Goal: Task Accomplishment & Management: Complete application form

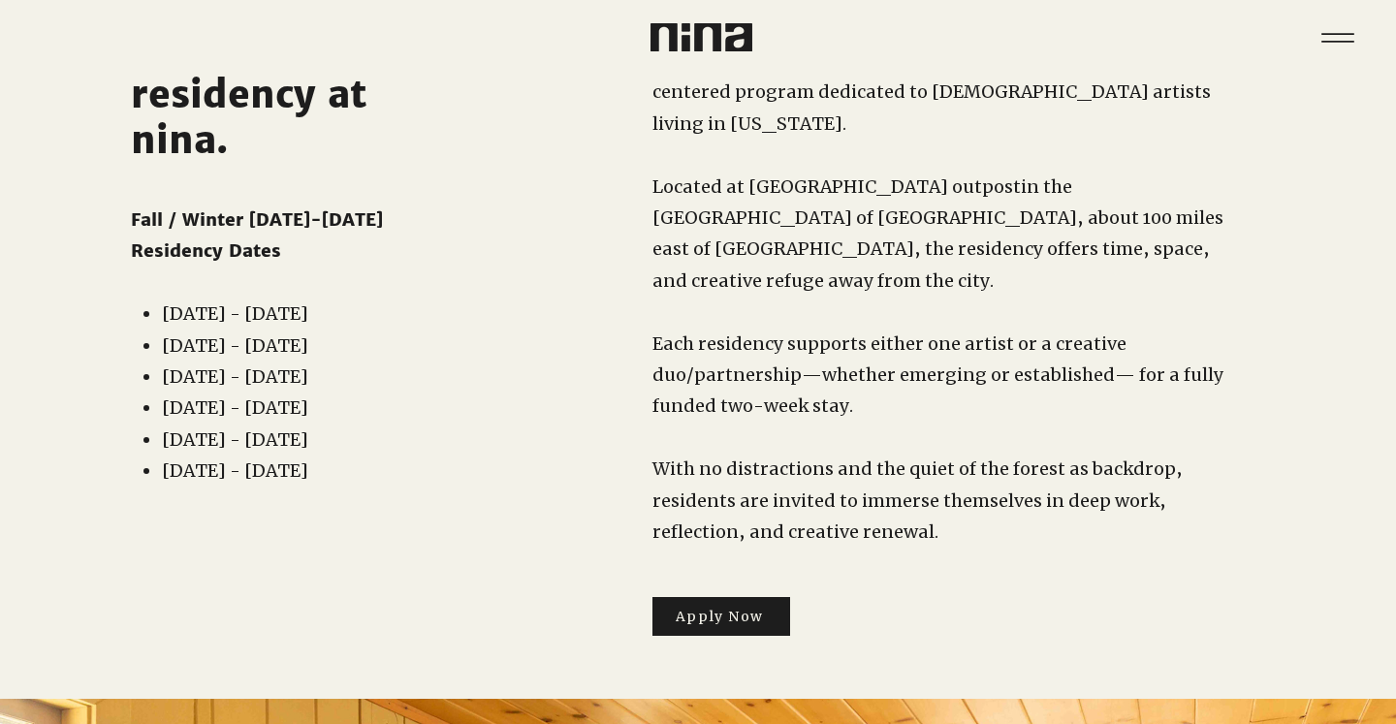
scroll to position [115, 0]
click at [719, 607] on span "Apply Now" at bounding box center [720, 615] width 88 height 17
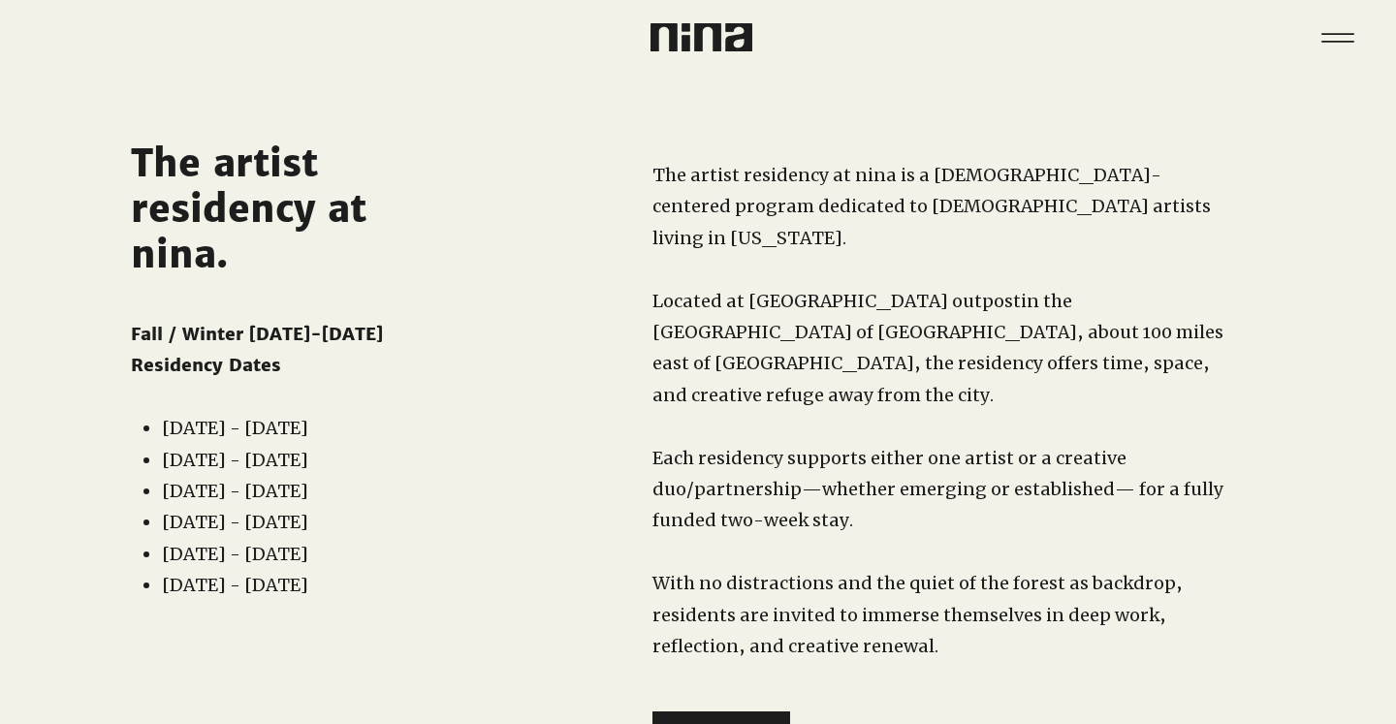
scroll to position [0, 0]
click at [1328, 44] on icon "Menu" at bounding box center [1338, 38] width 68 height 68
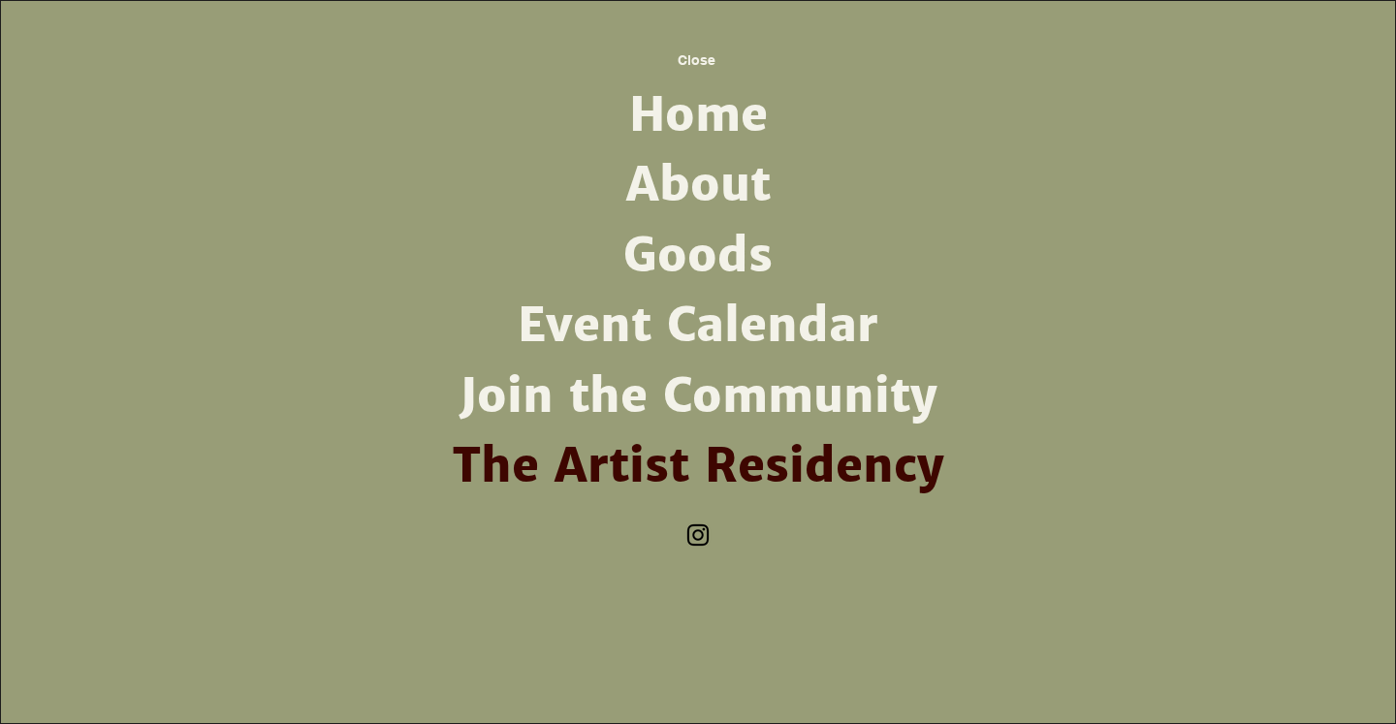
click at [707, 187] on link "About" at bounding box center [698, 185] width 506 height 70
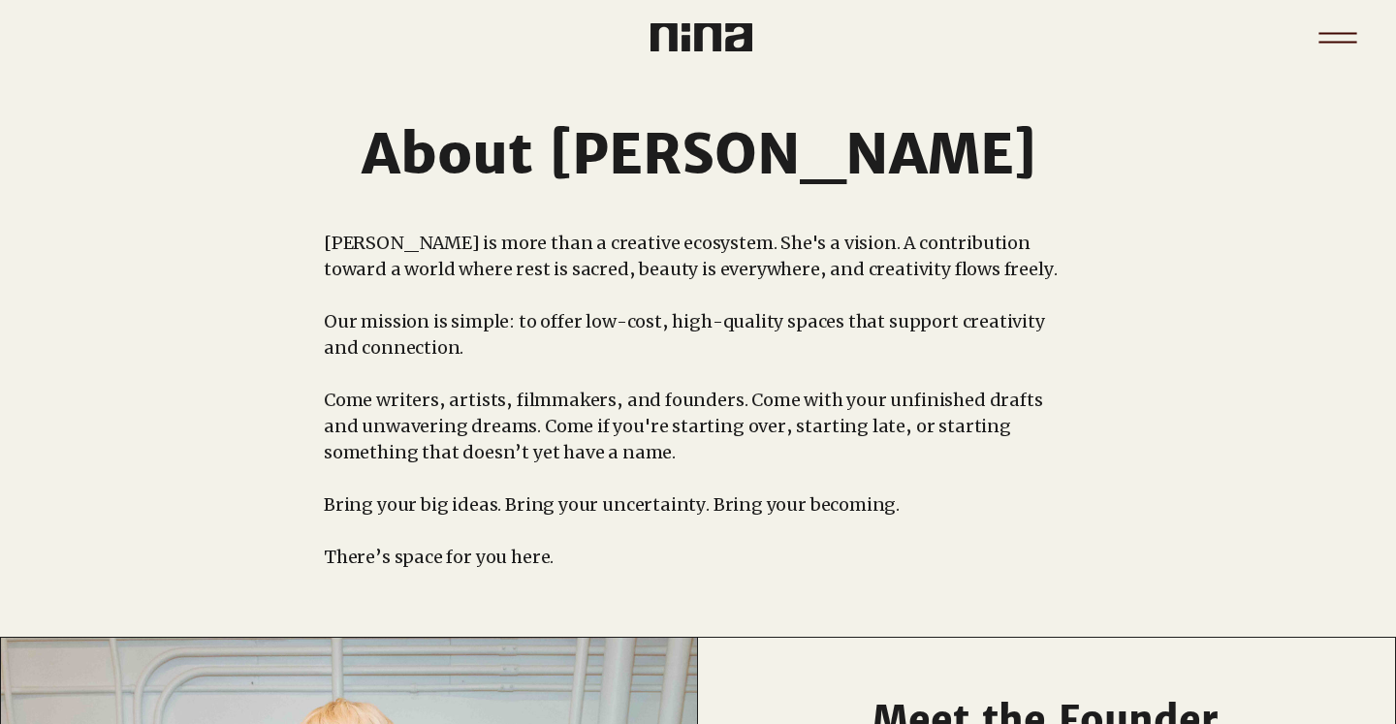
click at [1340, 40] on icon "Menu" at bounding box center [1338, 38] width 68 height 68
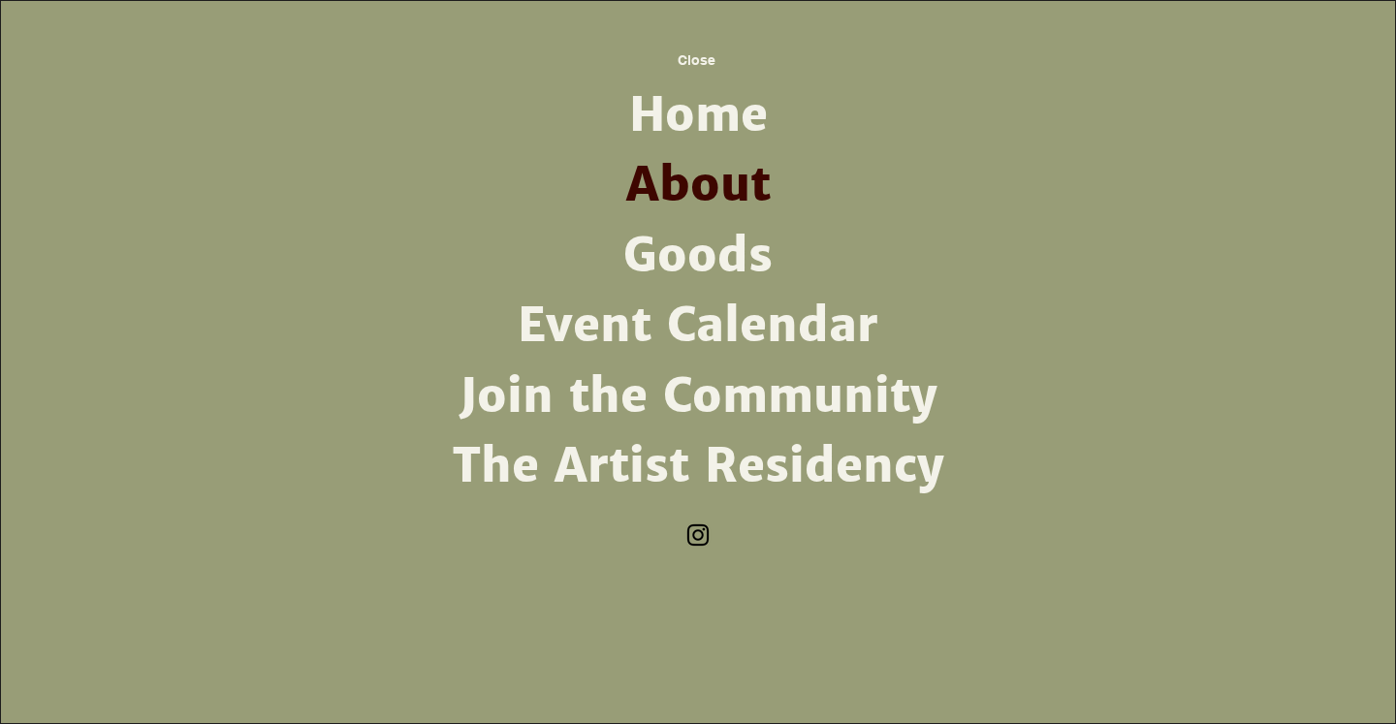
click at [749, 114] on link "Home" at bounding box center [698, 115] width 506 height 70
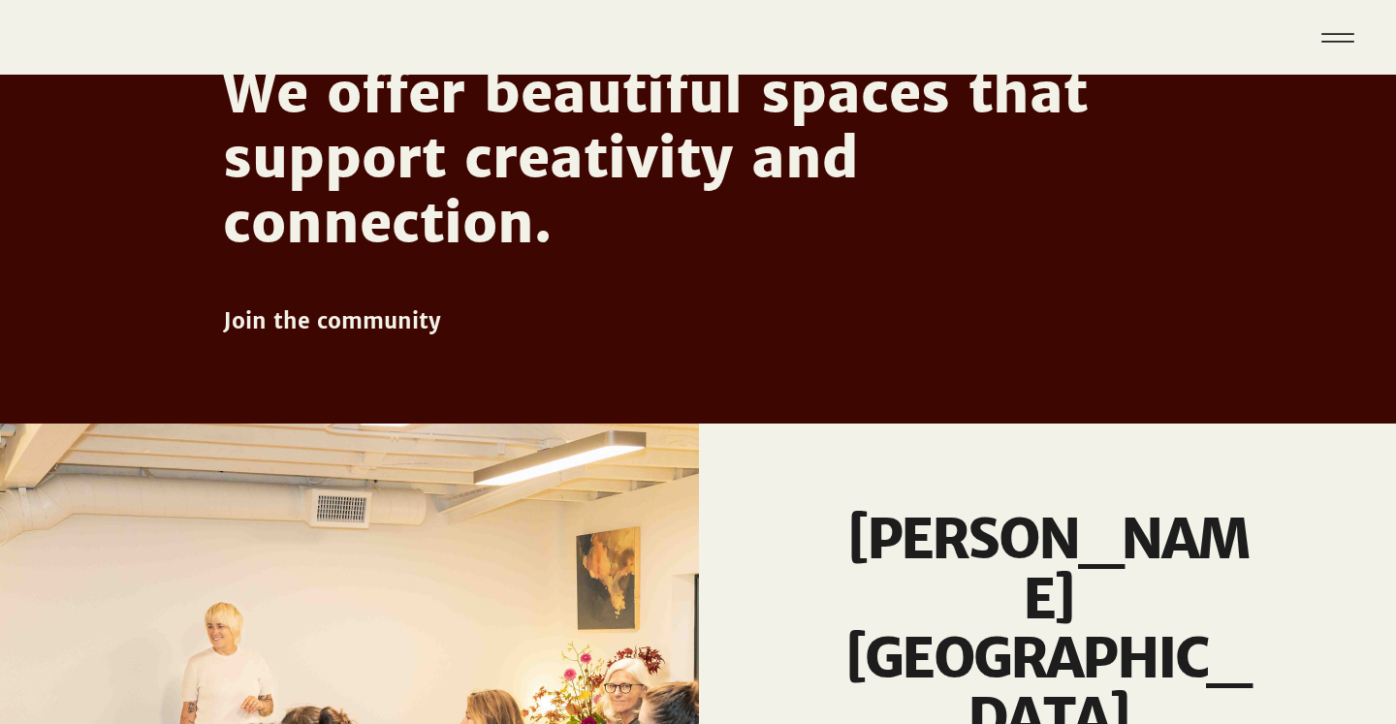
scroll to position [620, 0]
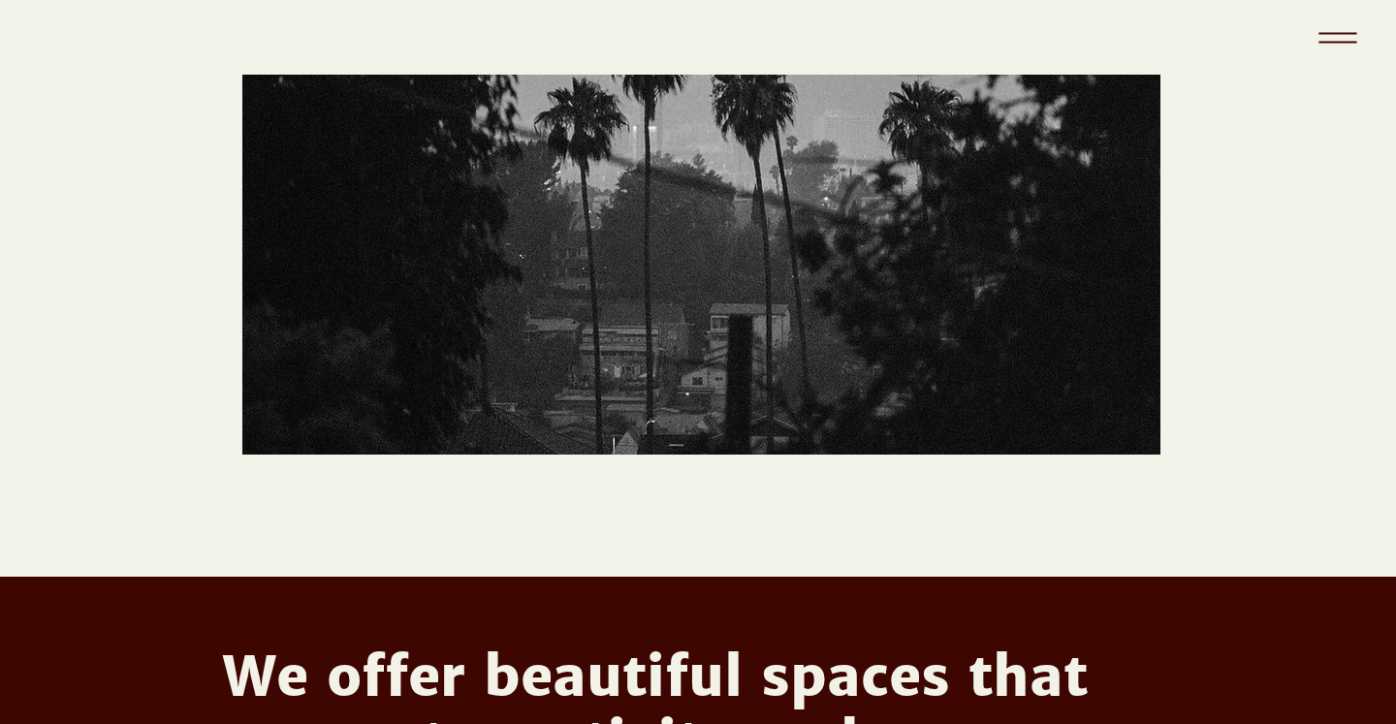
click at [1337, 43] on icon "Menu" at bounding box center [1338, 42] width 38 height 2
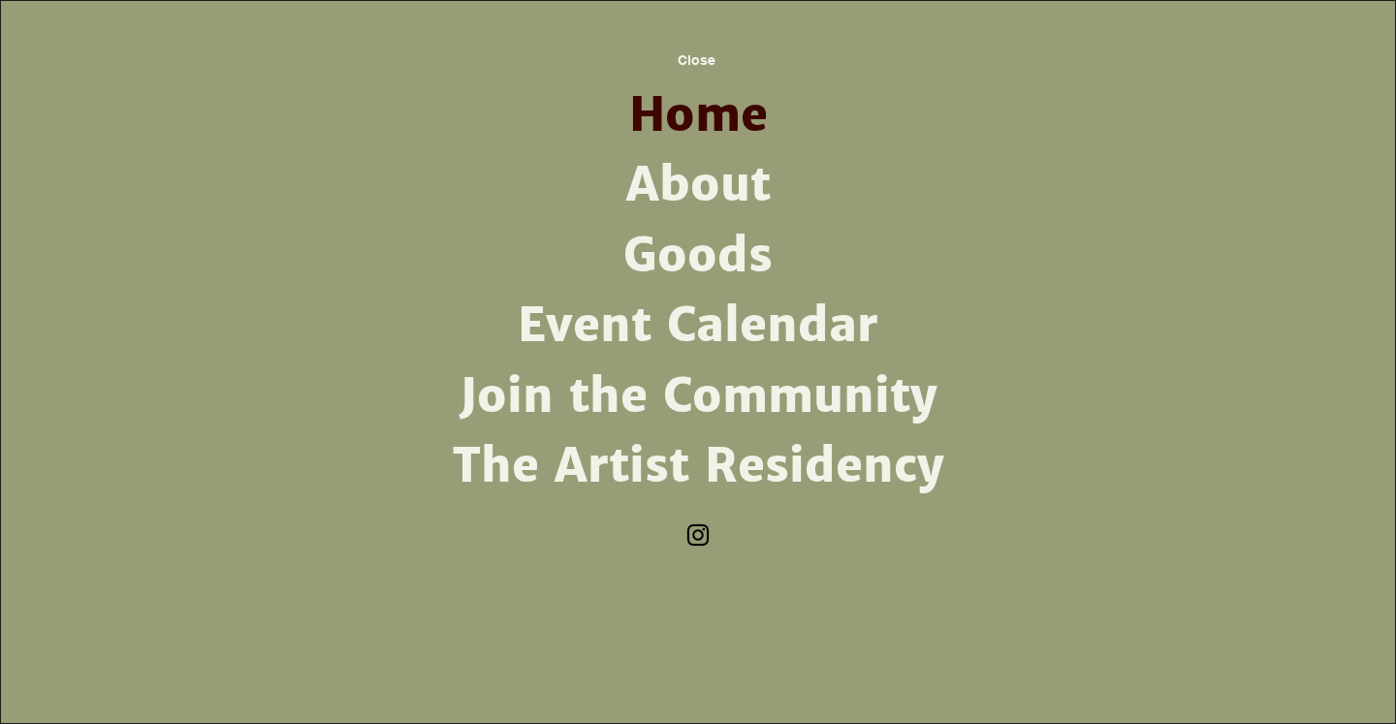
scroll to position [0, 0]
click at [720, 478] on link "The Artist Residency" at bounding box center [698, 466] width 506 height 70
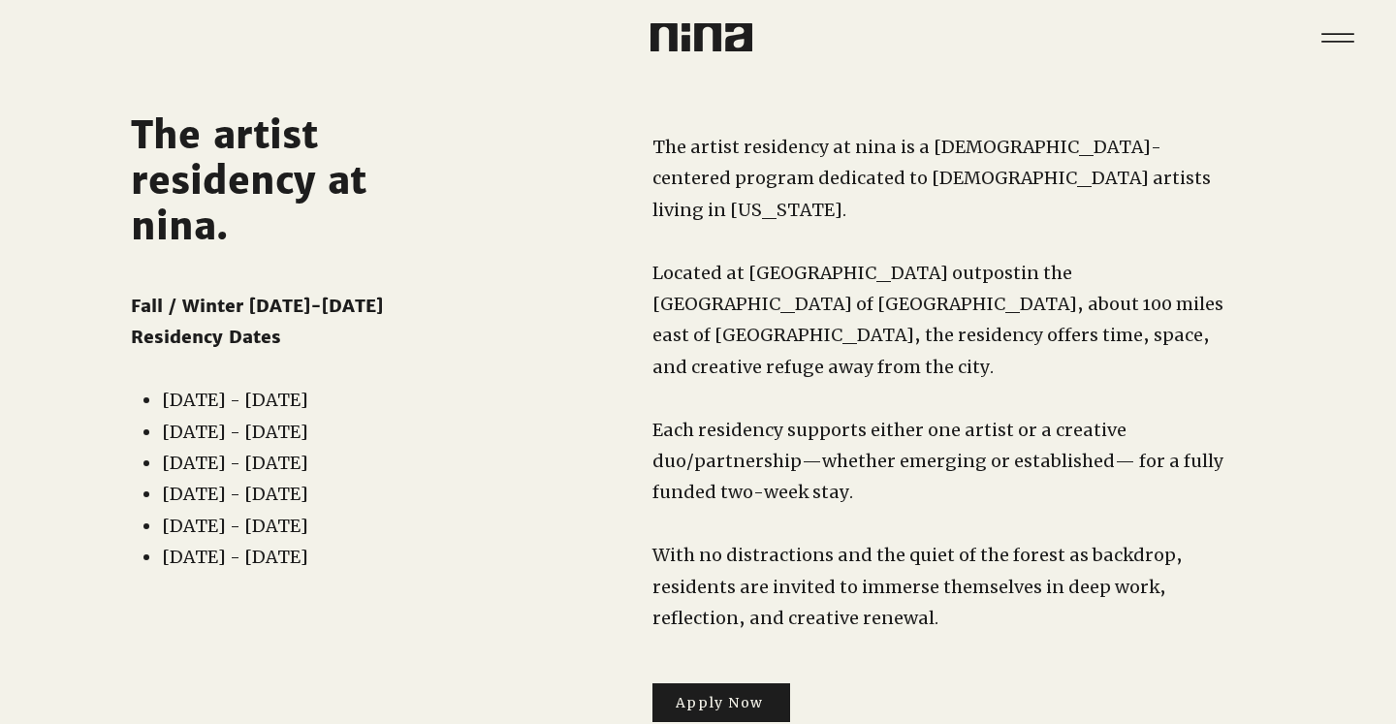
scroll to position [35, 0]
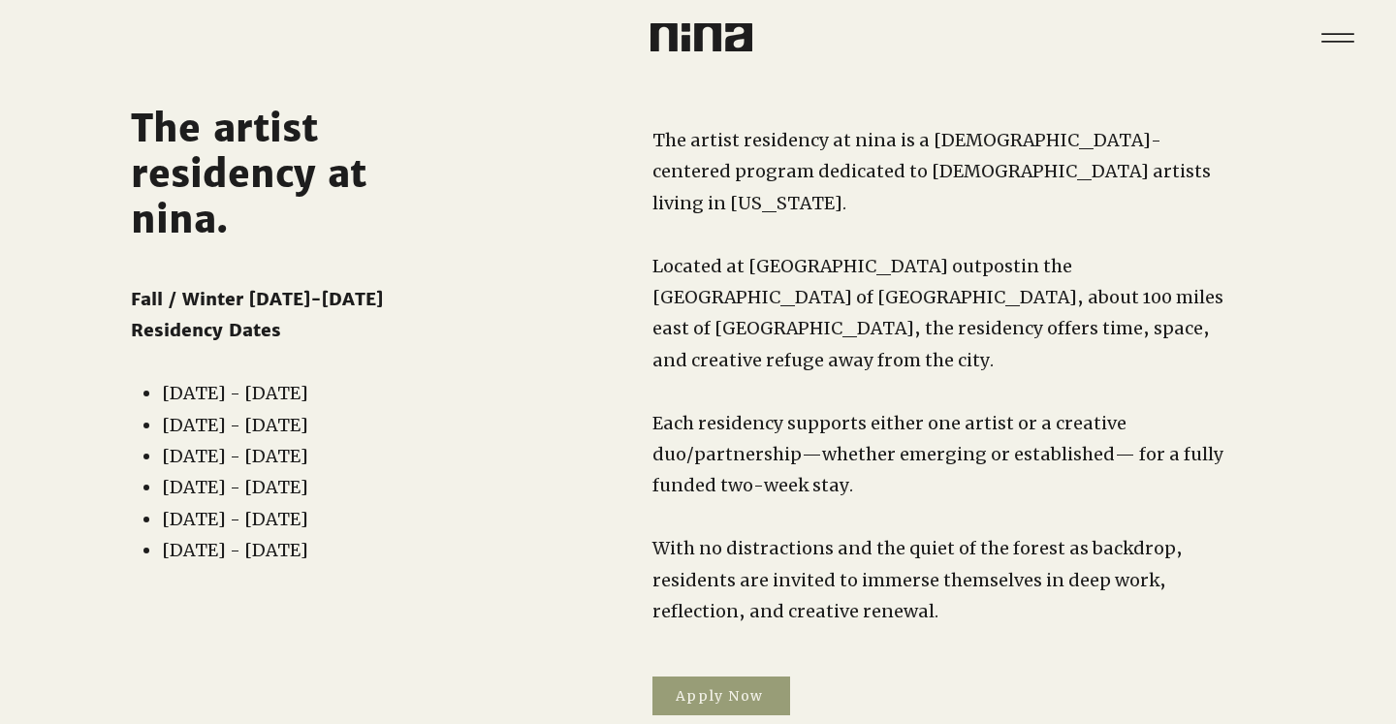
click at [707, 687] on span "Apply Now" at bounding box center [720, 695] width 88 height 17
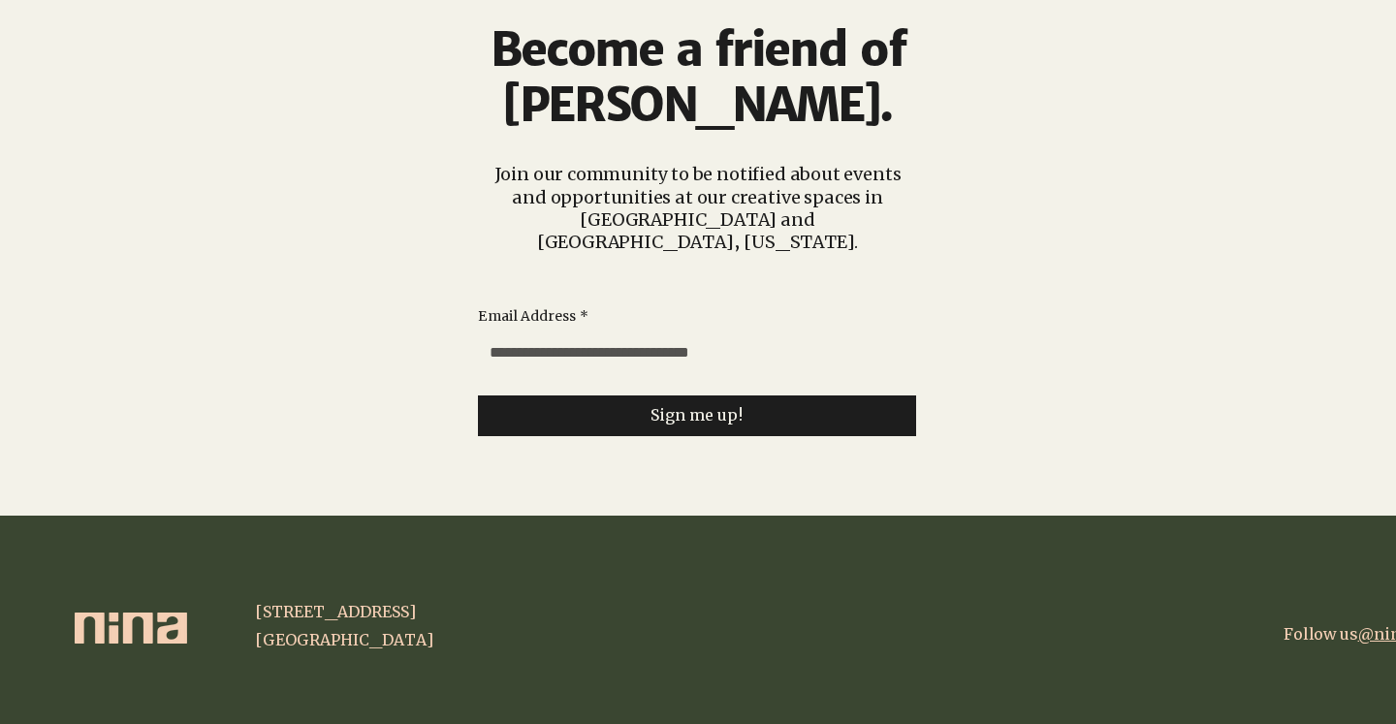
scroll to position [4918, 0]
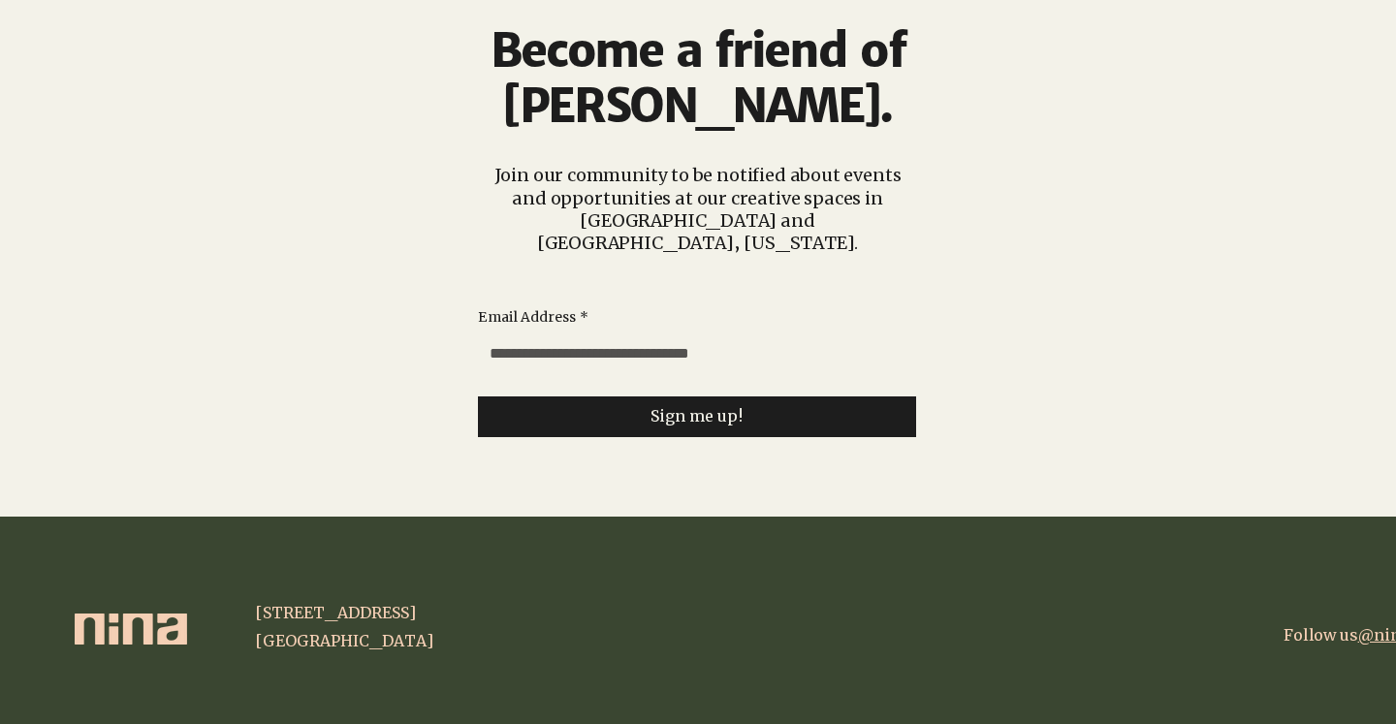
click at [1382, 625] on link "@ninaatwater" at bounding box center [1413, 634] width 111 height 19
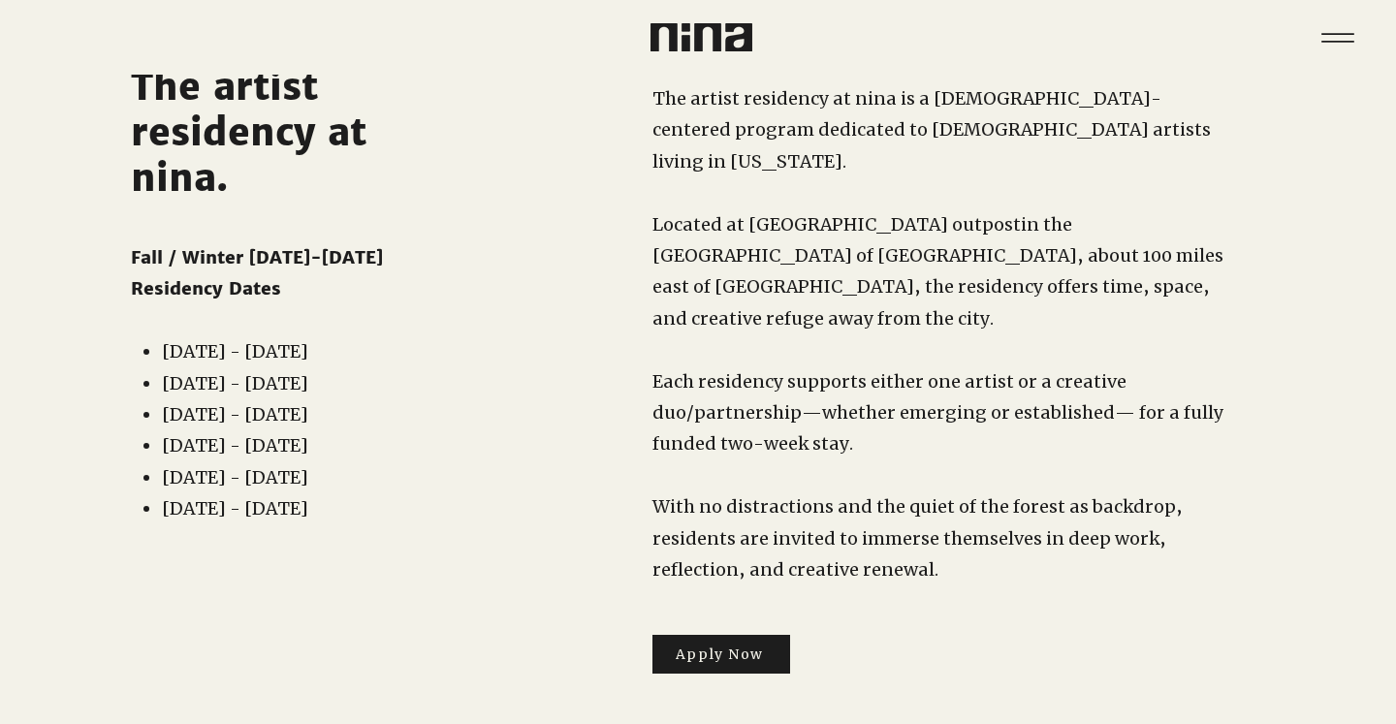
scroll to position [74, 0]
